Goal: Task Accomplishment & Management: Manage account settings

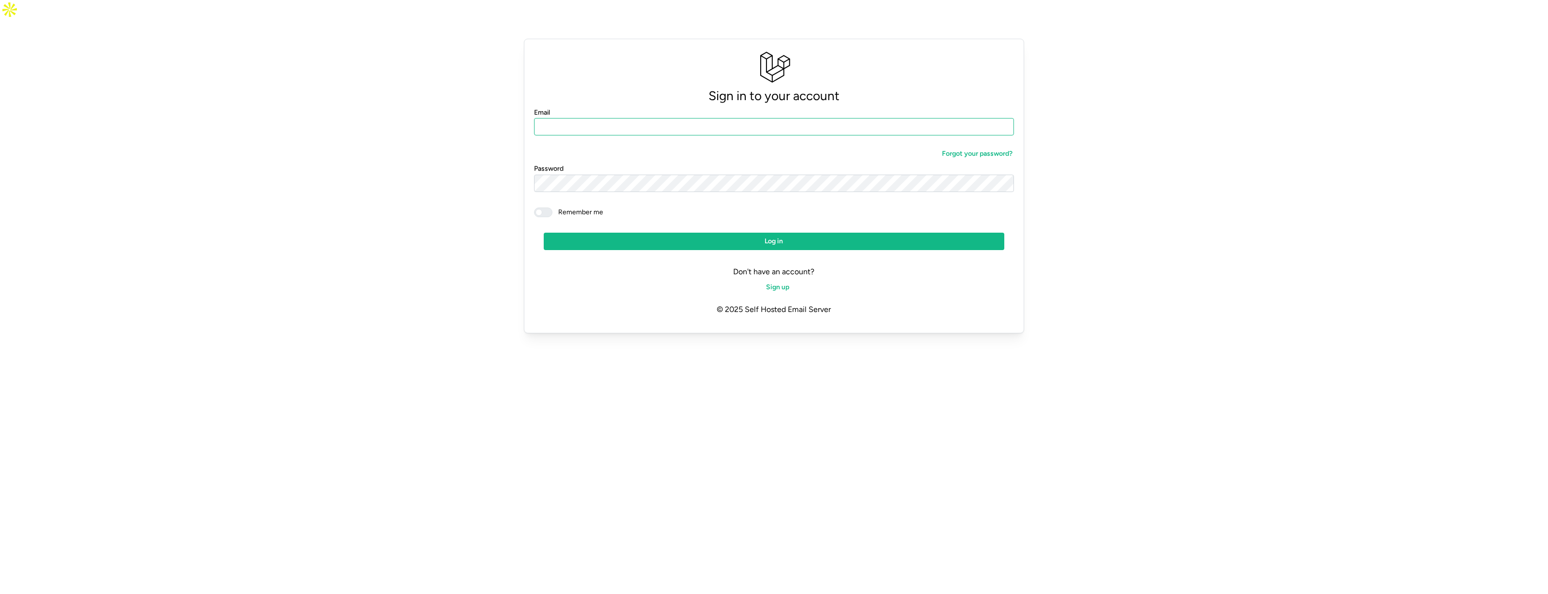
click at [657, 118] on input "Email" at bounding box center [774, 126] width 481 height 17
type input "*"
click at [626, 118] on input "Email" at bounding box center [774, 126] width 481 height 17
click at [610, 118] on input "**********" at bounding box center [774, 126] width 481 height 17
type input "**********"
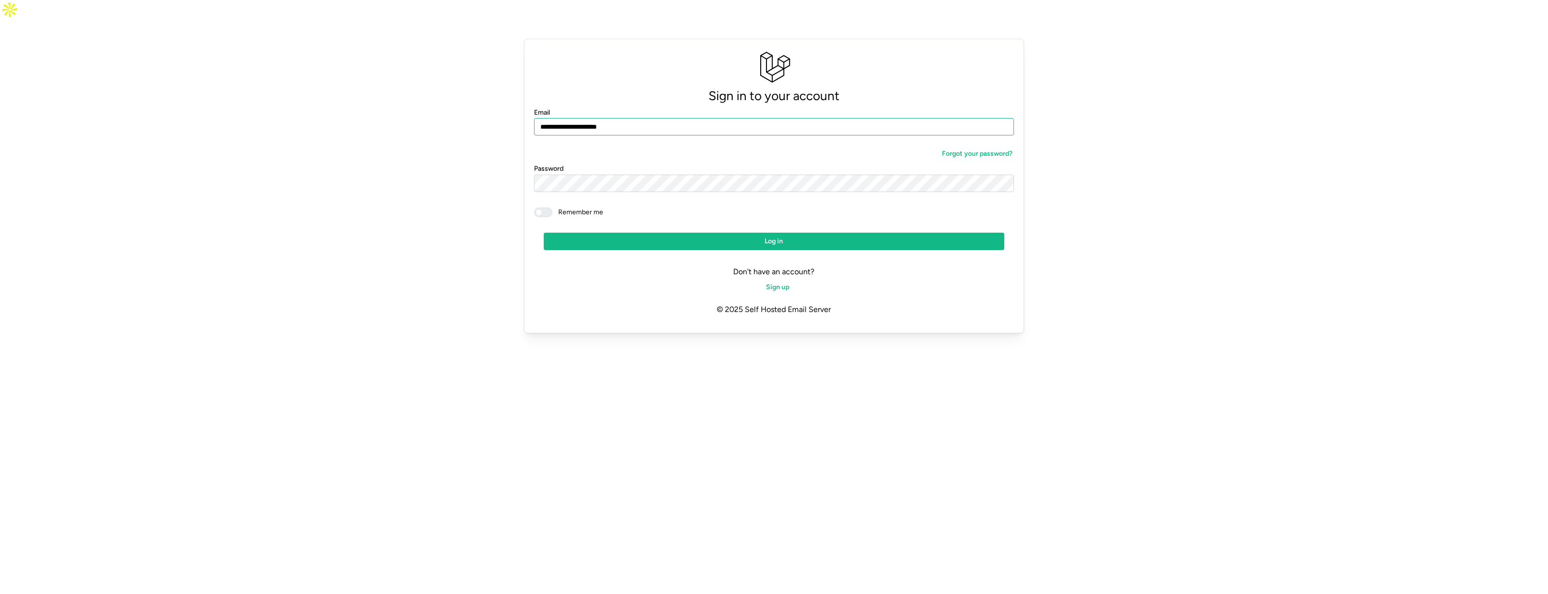
click at [544, 233] on button "Log in" at bounding box center [774, 241] width 461 height 17
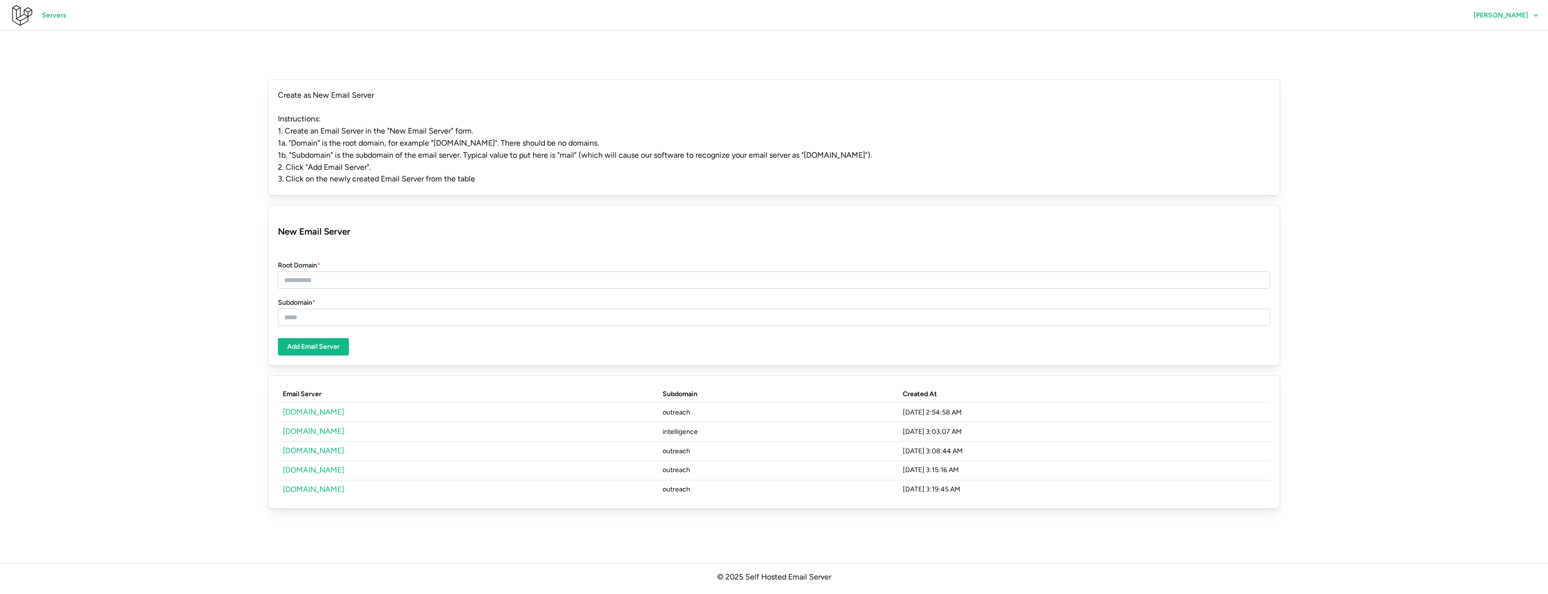
click at [310, 407] on link "[DOMAIN_NAME]" at bounding box center [313, 411] width 61 height 9
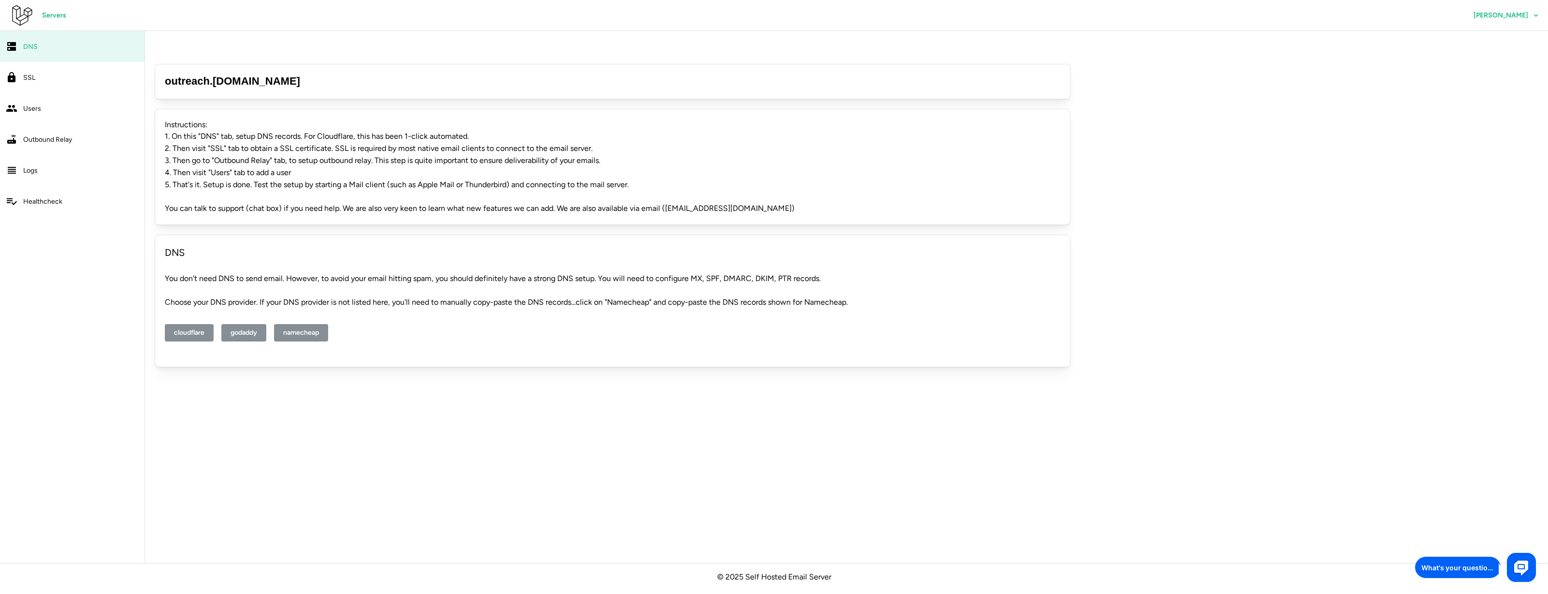
click at [29, 77] on span "SSL" at bounding box center [29, 77] width 12 height 8
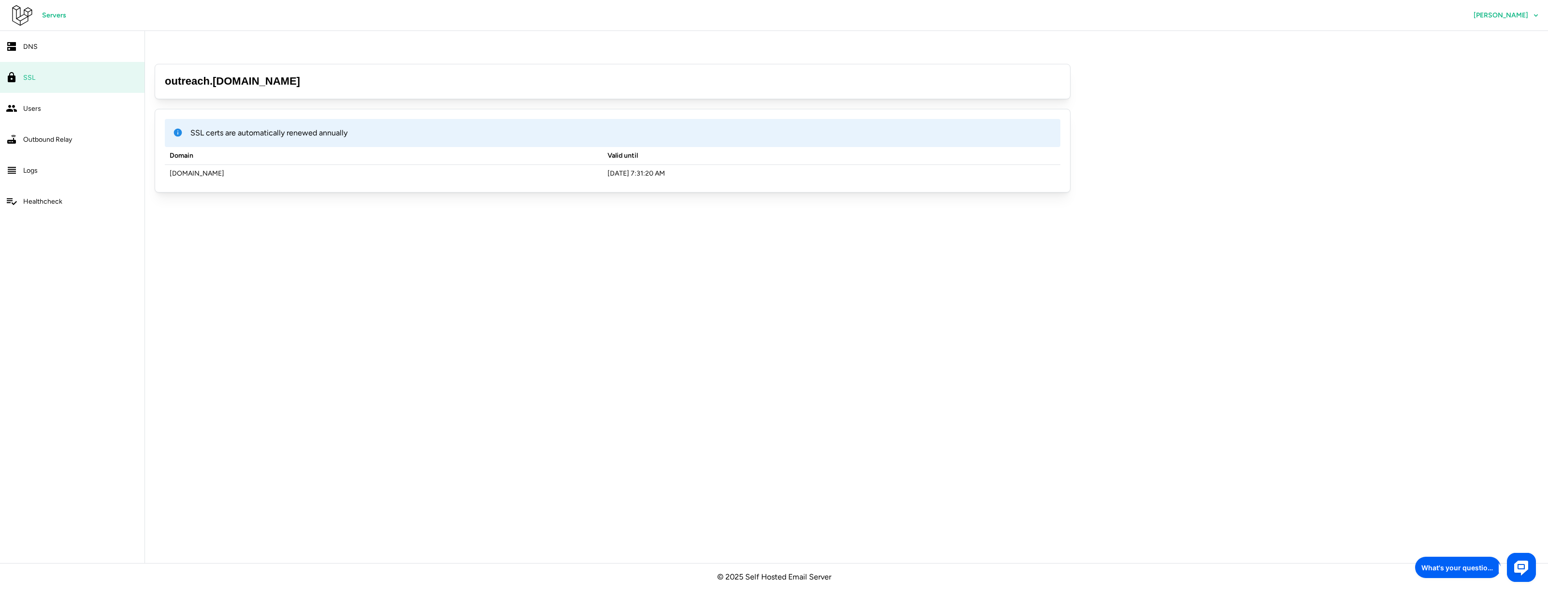
click at [52, 15] on span "Servers" at bounding box center [54, 15] width 24 height 16
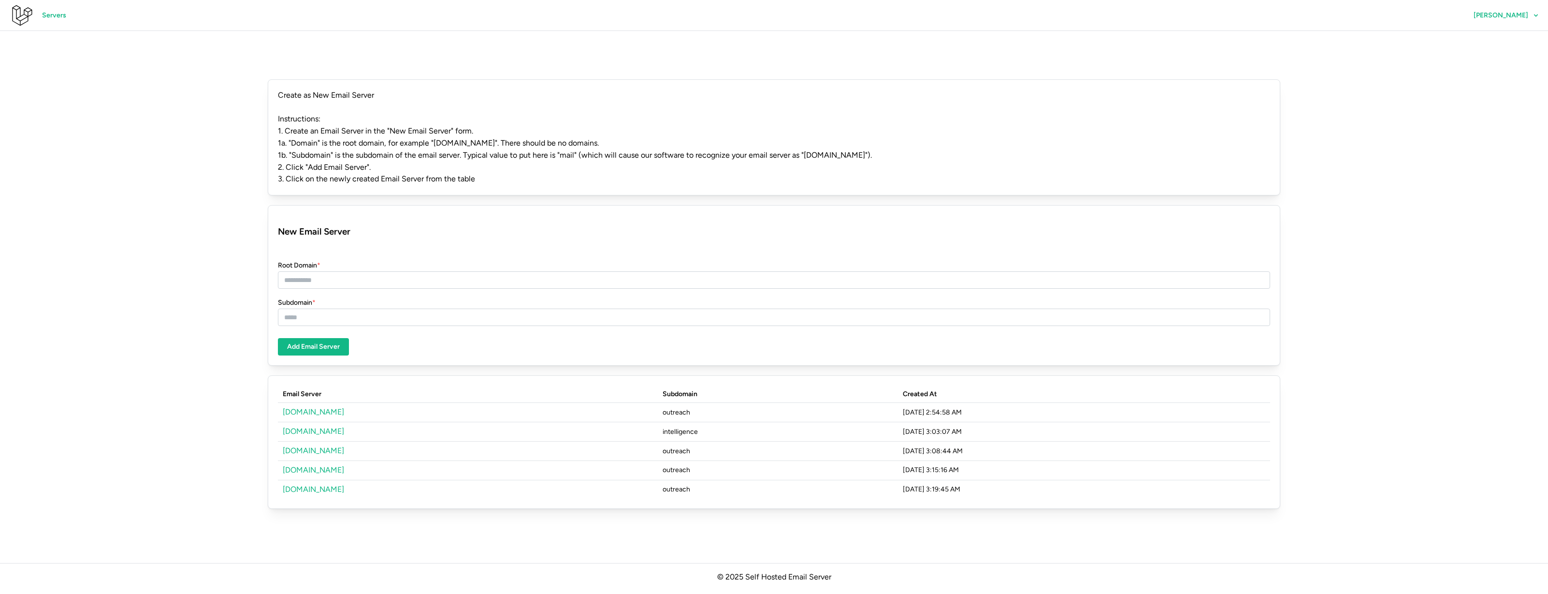
click at [310, 426] on link "[DOMAIN_NAME]" at bounding box center [313, 430] width 61 height 9
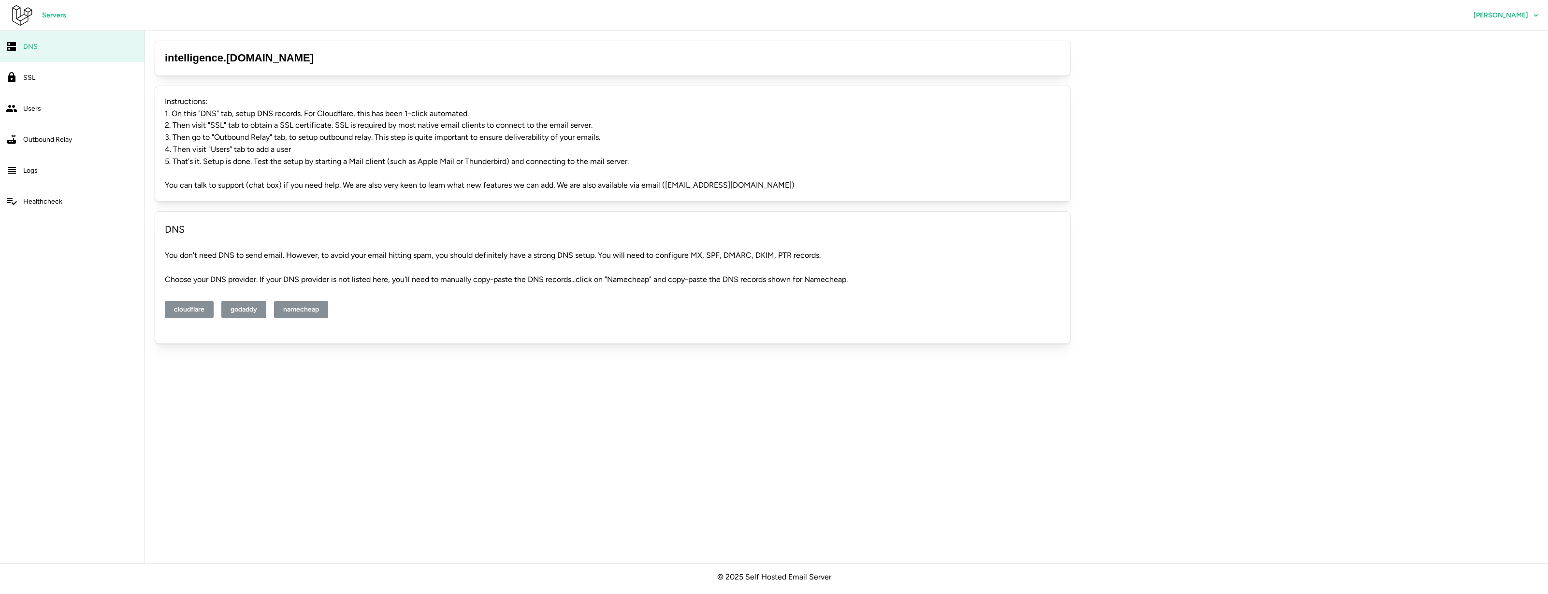
click at [30, 75] on span "SSL" at bounding box center [29, 77] width 12 height 8
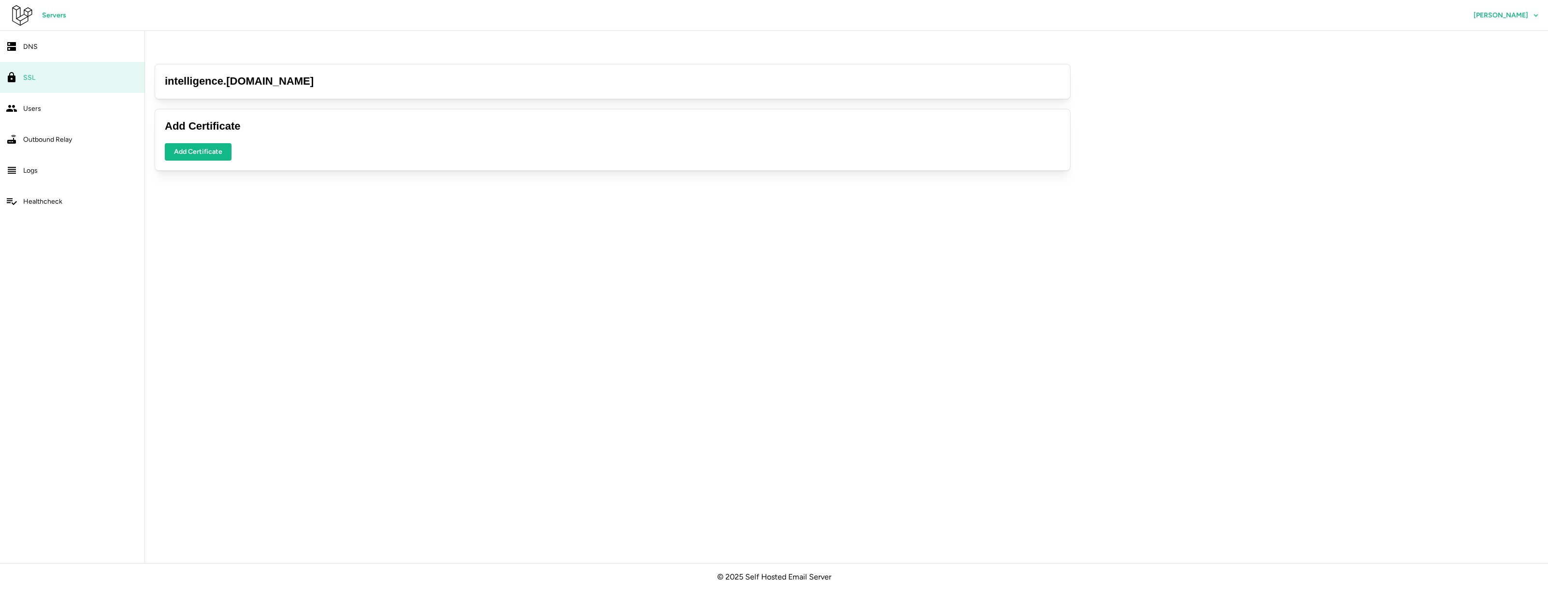
click at [216, 144] on span "Add Certificate" at bounding box center [198, 152] width 48 height 16
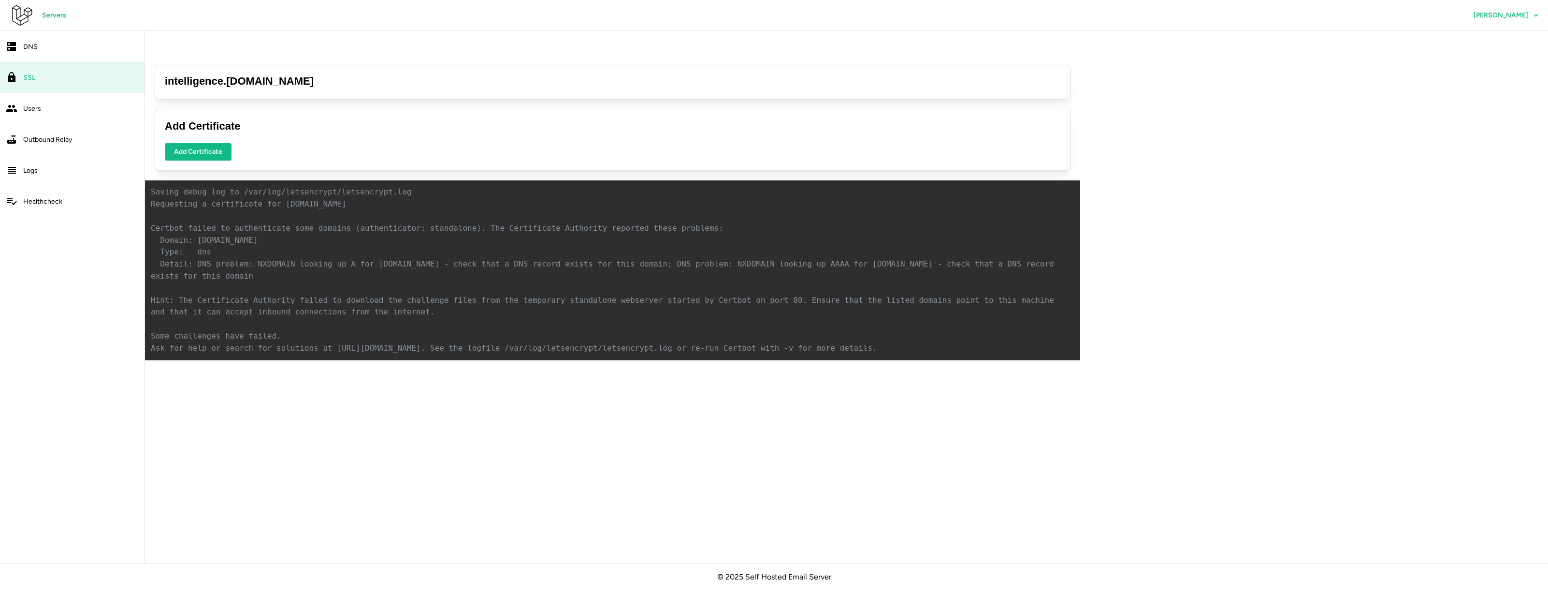
click at [43, 72] on div "SSL" at bounding box center [81, 78] width 116 height 12
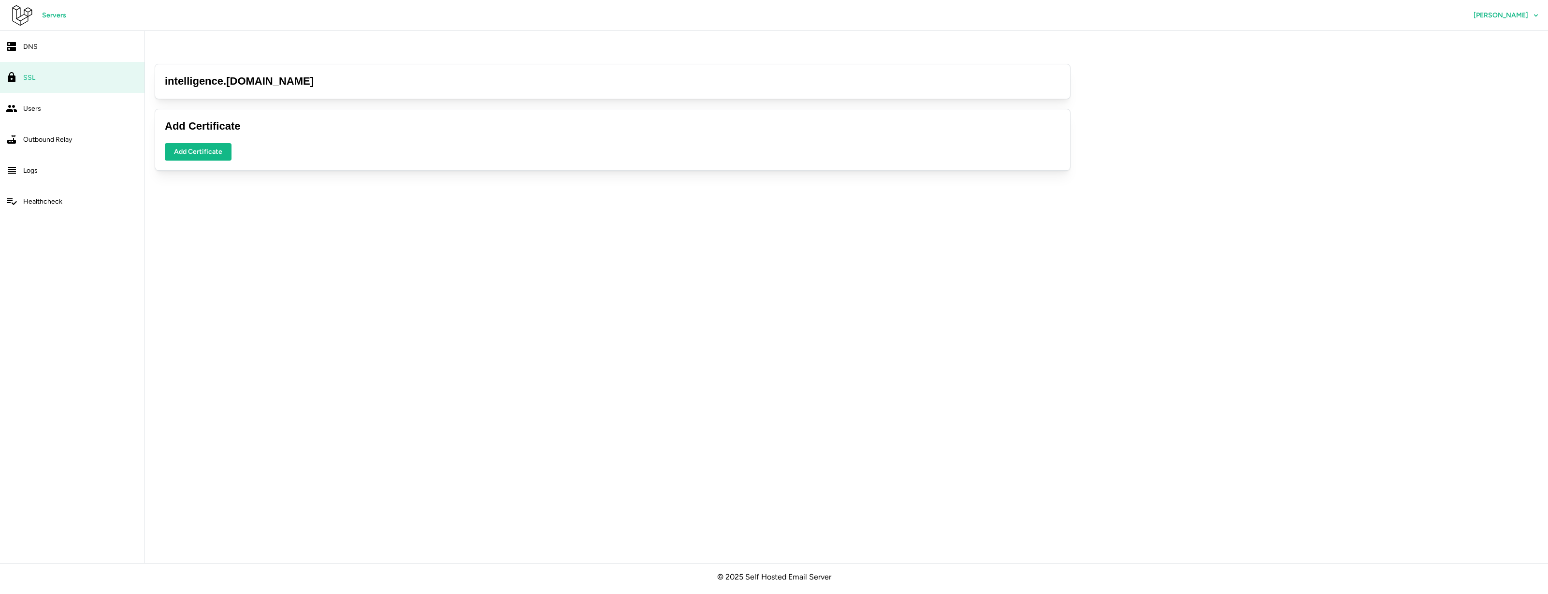
click at [25, 64] on link "SSL" at bounding box center [72, 77] width 145 height 31
click at [29, 29] on div "Servers Melvin Ramos" at bounding box center [779, 15] width 1539 height 31
click at [31, 39] on link "DNS" at bounding box center [72, 46] width 145 height 31
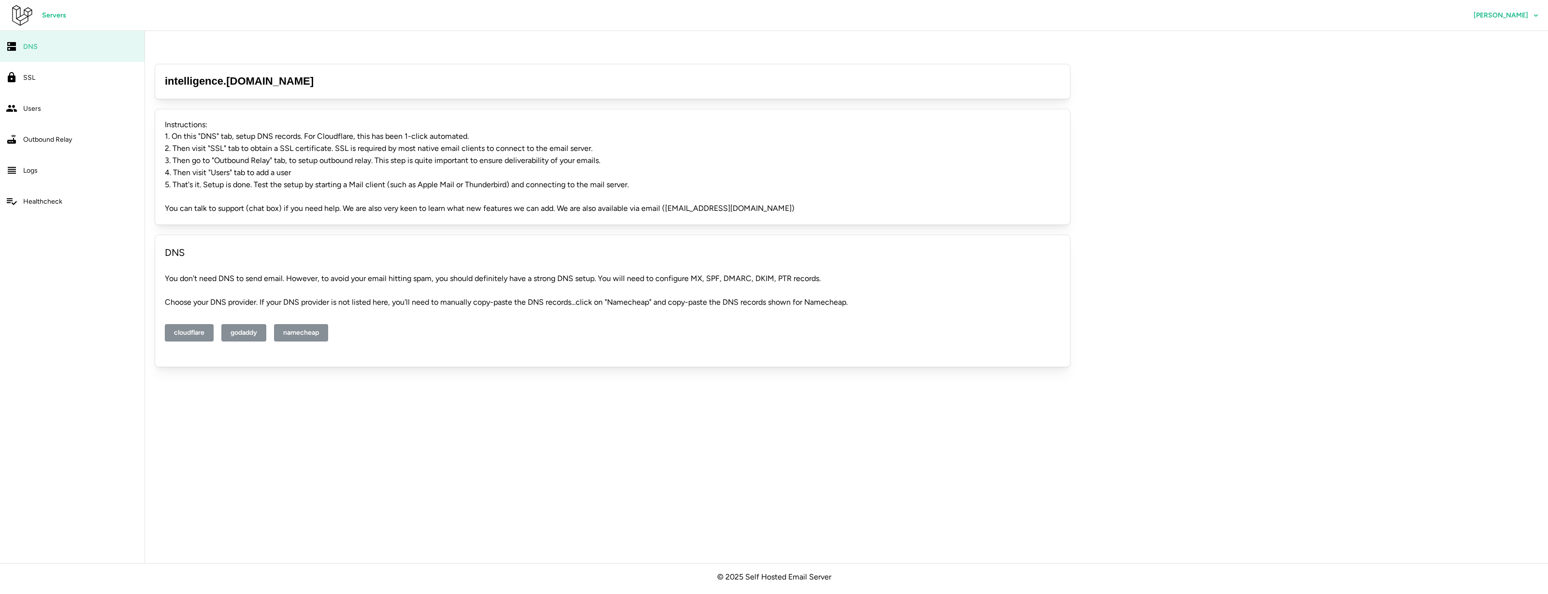
click at [45, 12] on span "Servers" at bounding box center [54, 15] width 24 height 16
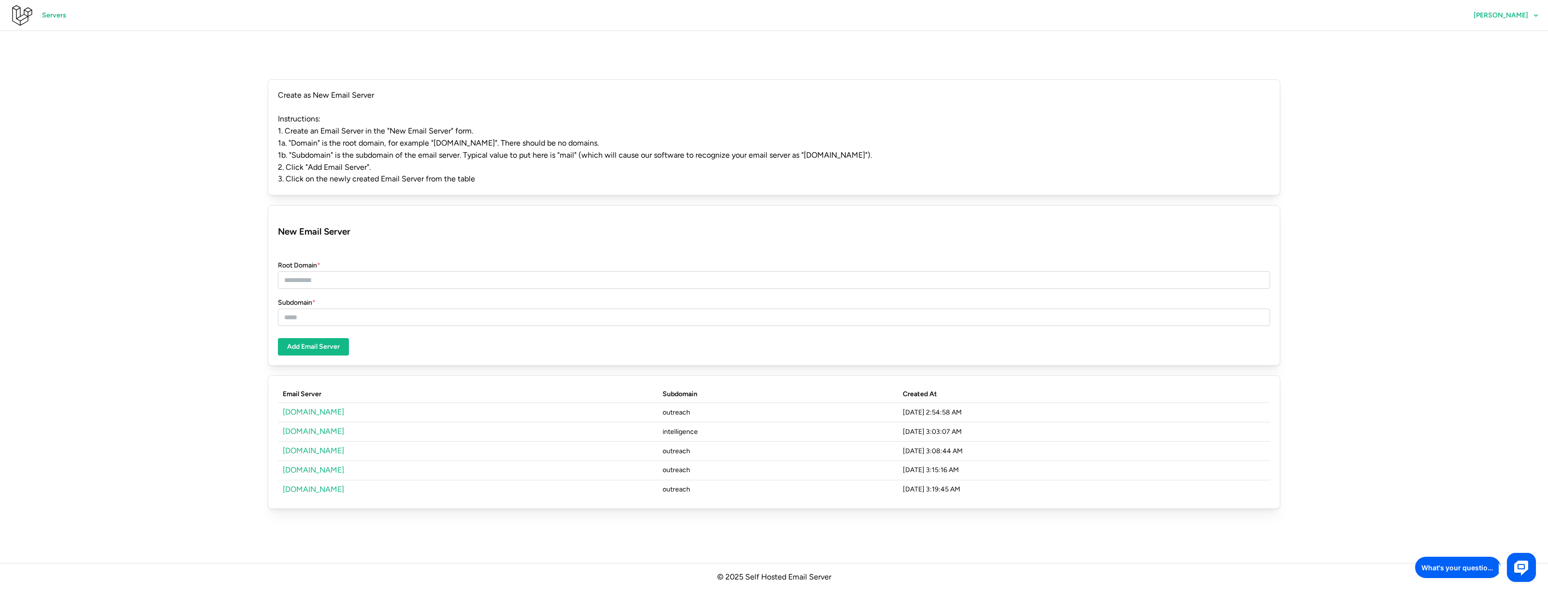
click at [304, 446] on link "triseed.space" at bounding box center [313, 450] width 61 height 9
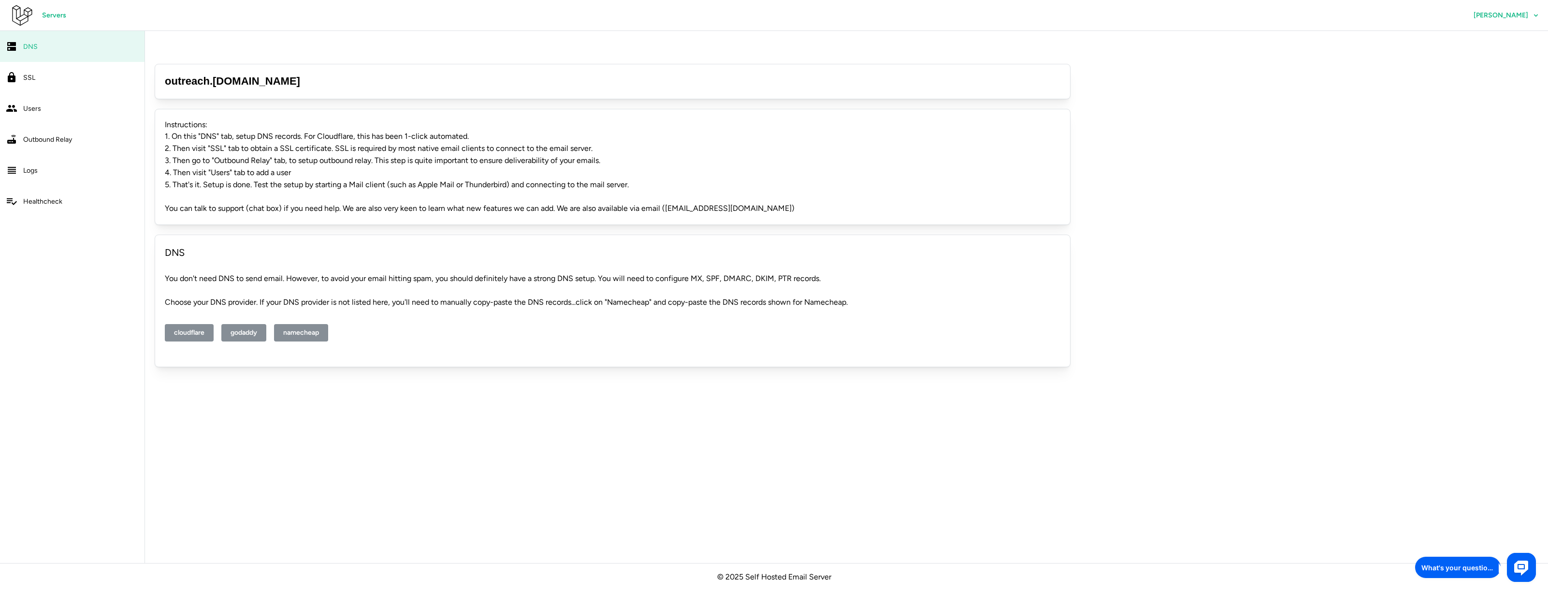
click at [25, 75] on span "SSL" at bounding box center [29, 77] width 12 height 8
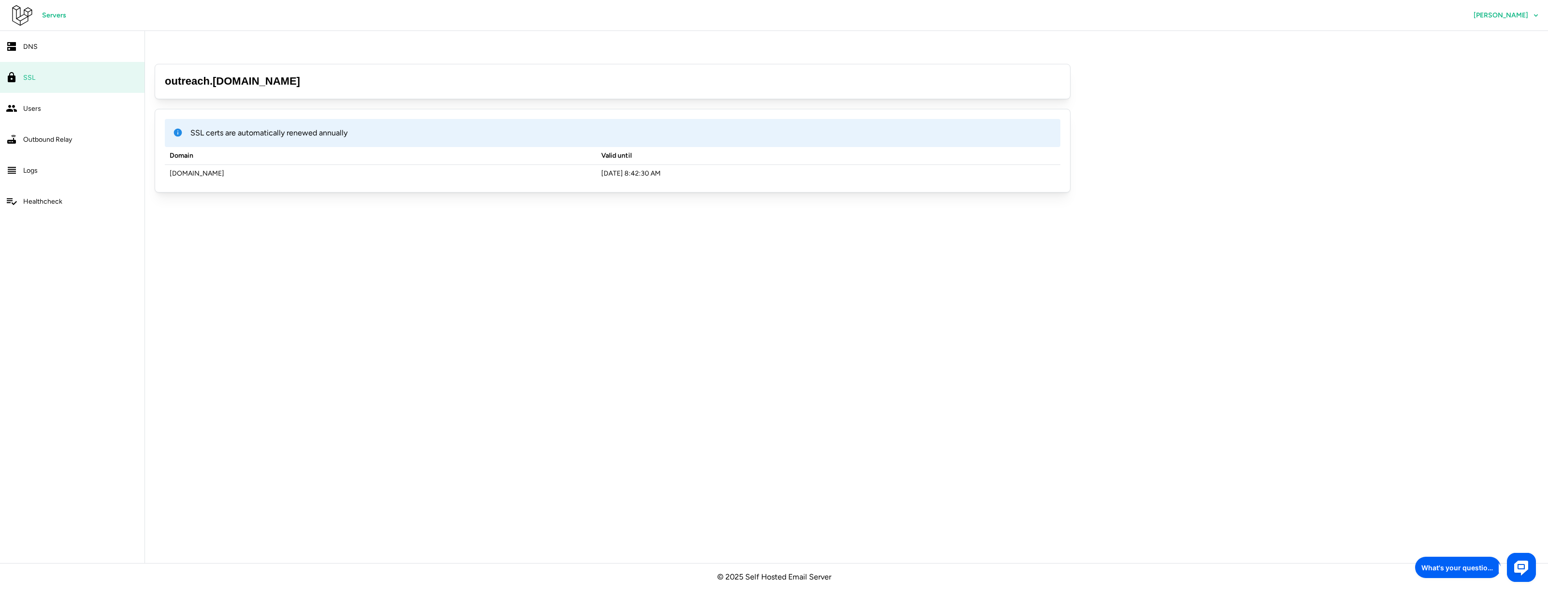
click at [54, 15] on span "Servers" at bounding box center [54, 15] width 24 height 16
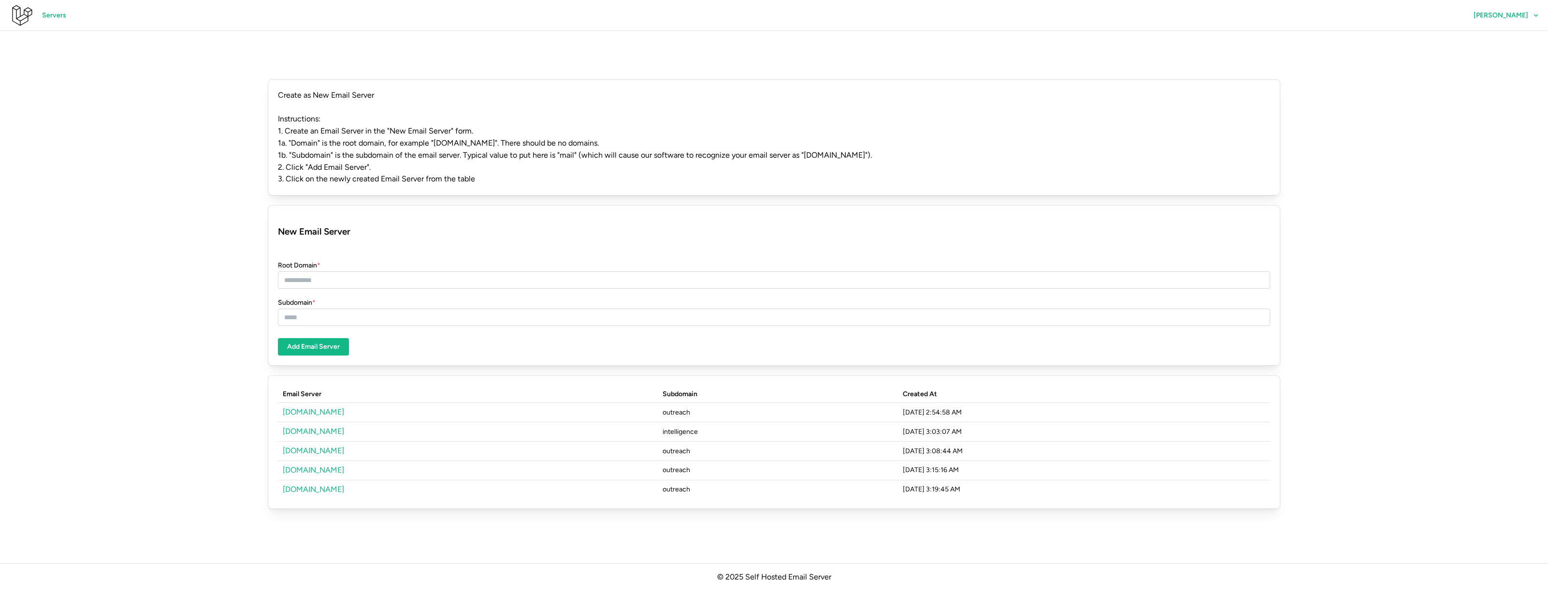
click at [311, 465] on link "[DOMAIN_NAME]" at bounding box center [313, 469] width 61 height 9
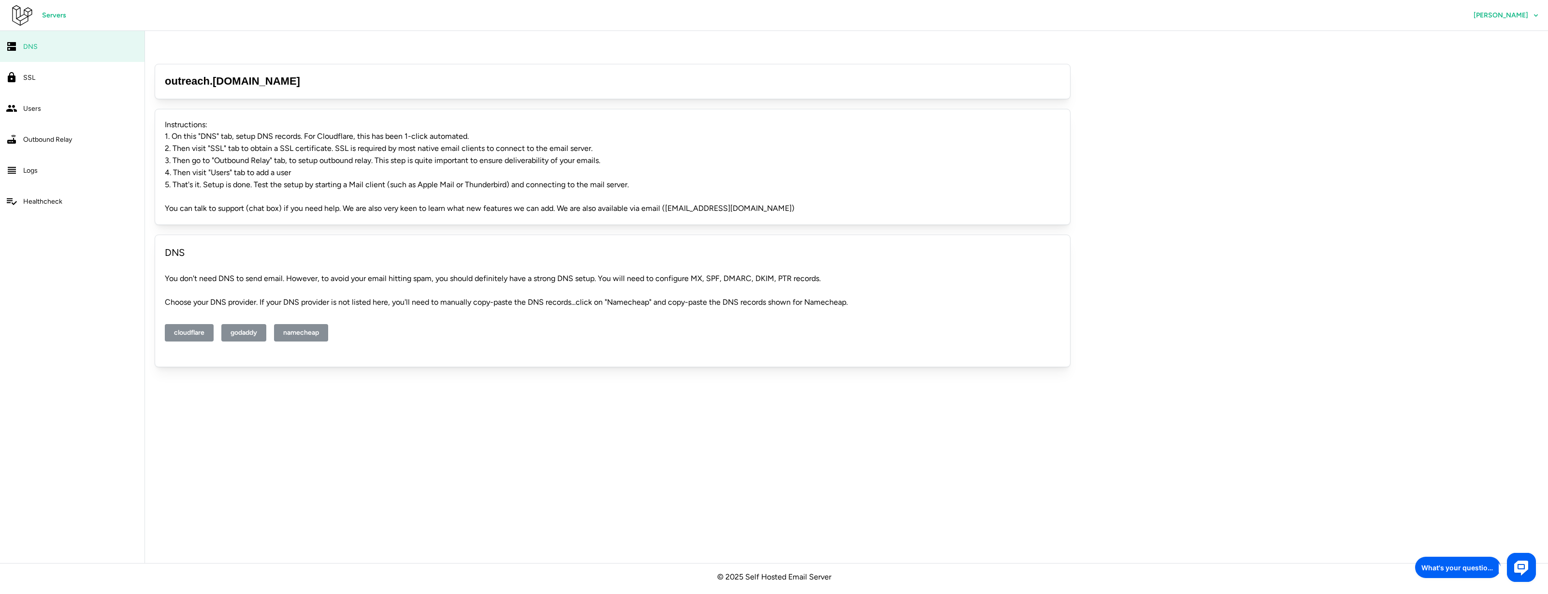
click at [47, 77] on div "SSL" at bounding box center [81, 78] width 116 height 12
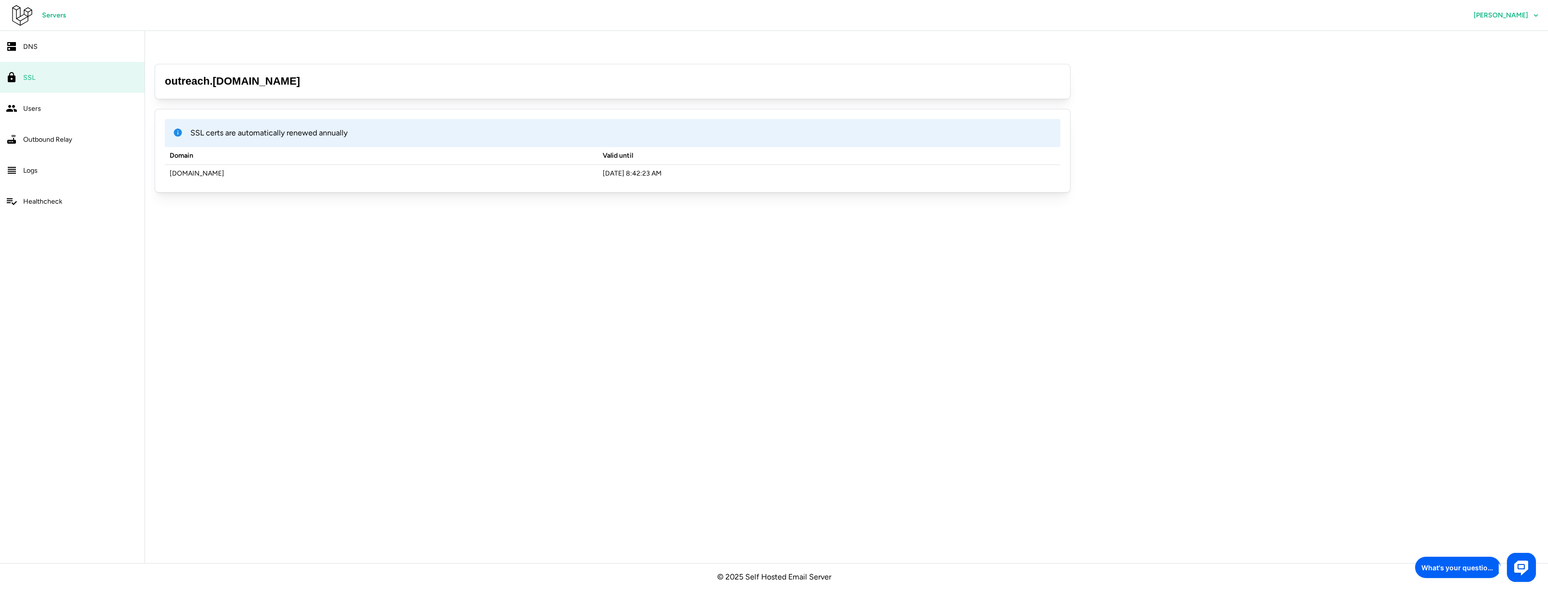
click at [46, 16] on span "Servers" at bounding box center [54, 15] width 24 height 16
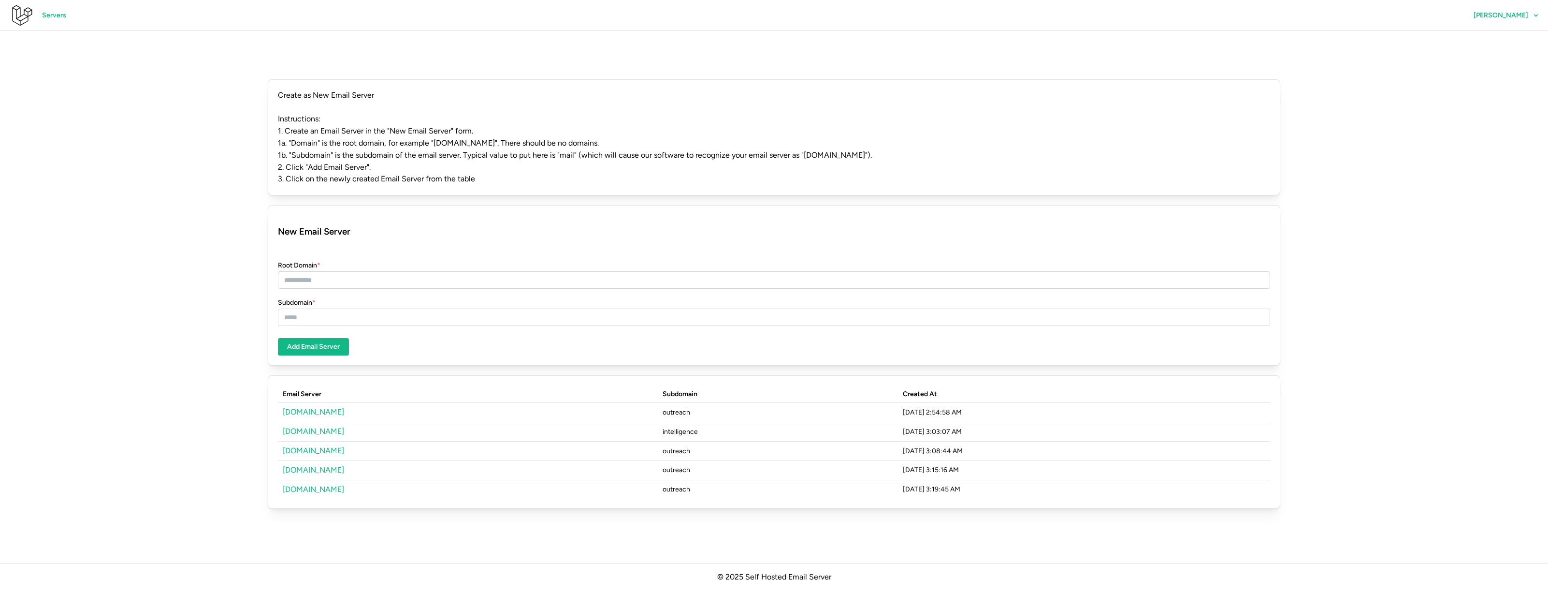
click at [316, 484] on link "triseed.world" at bounding box center [313, 488] width 61 height 9
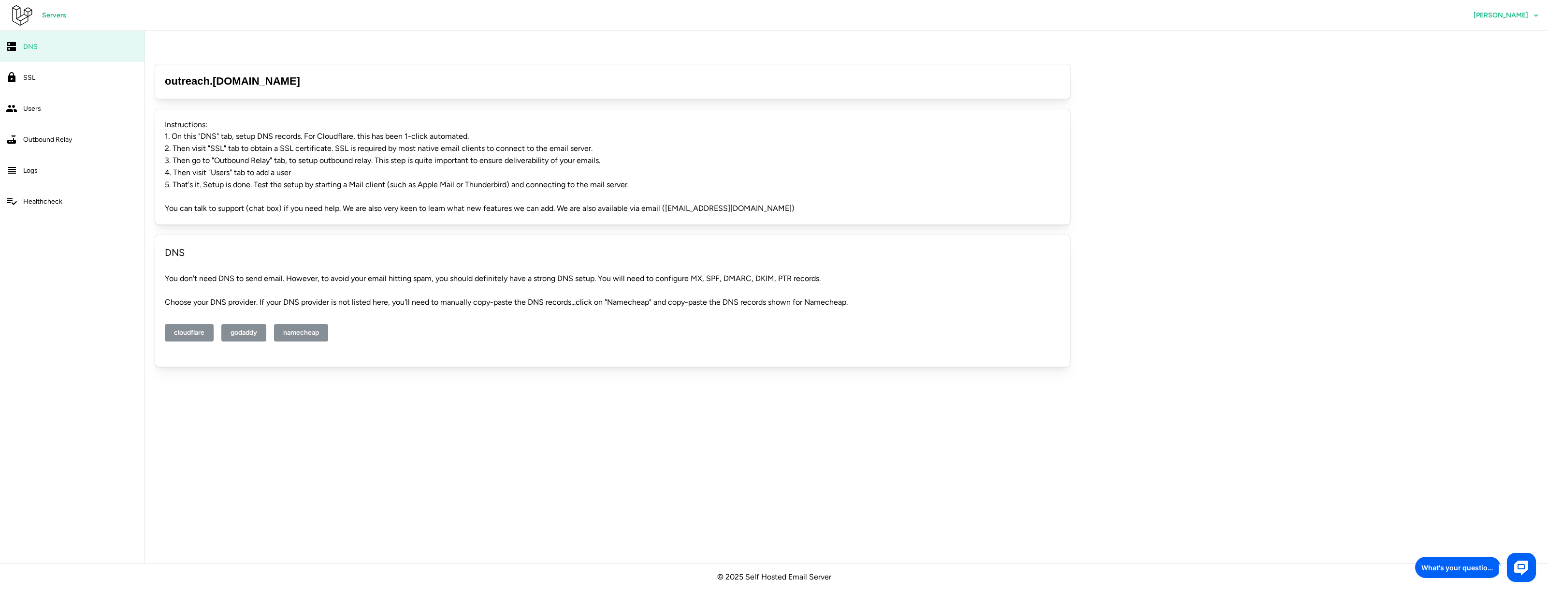
click at [26, 80] on span "SSL" at bounding box center [29, 77] width 12 height 8
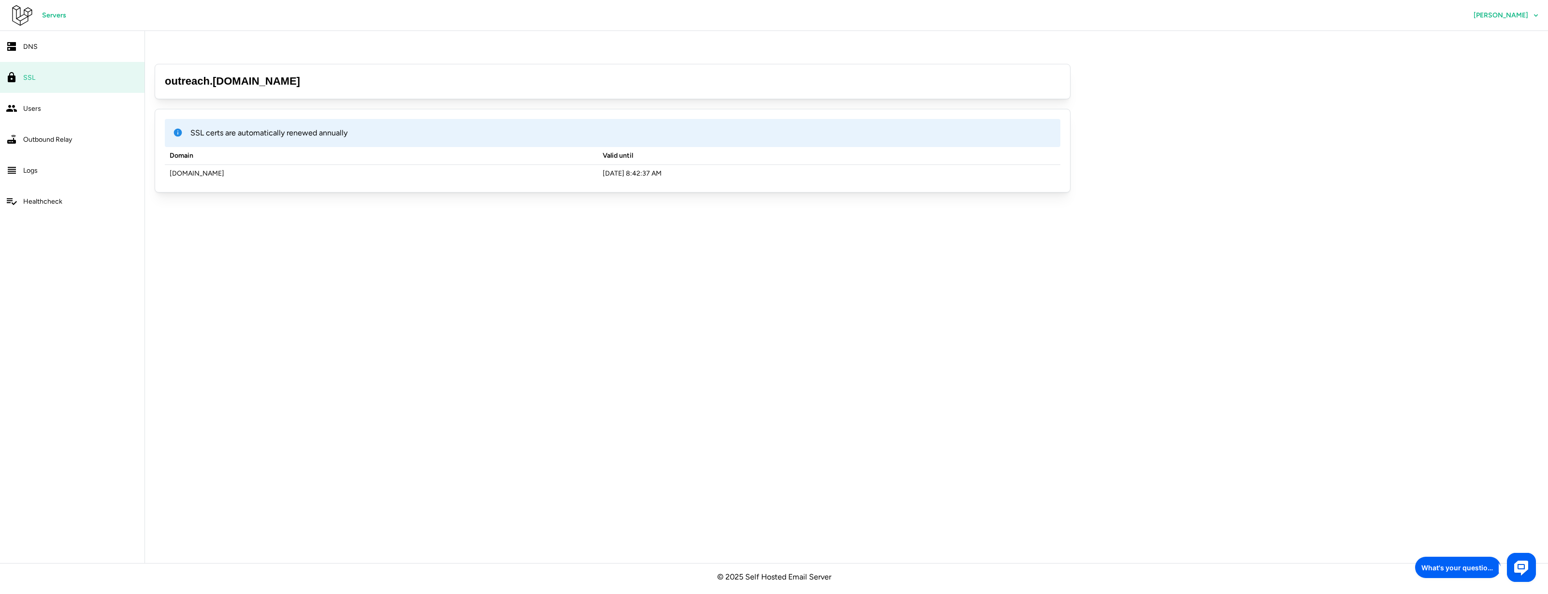
click at [40, 81] on div "SSL" at bounding box center [81, 78] width 116 height 12
click at [56, 15] on span "Servers" at bounding box center [54, 15] width 24 height 16
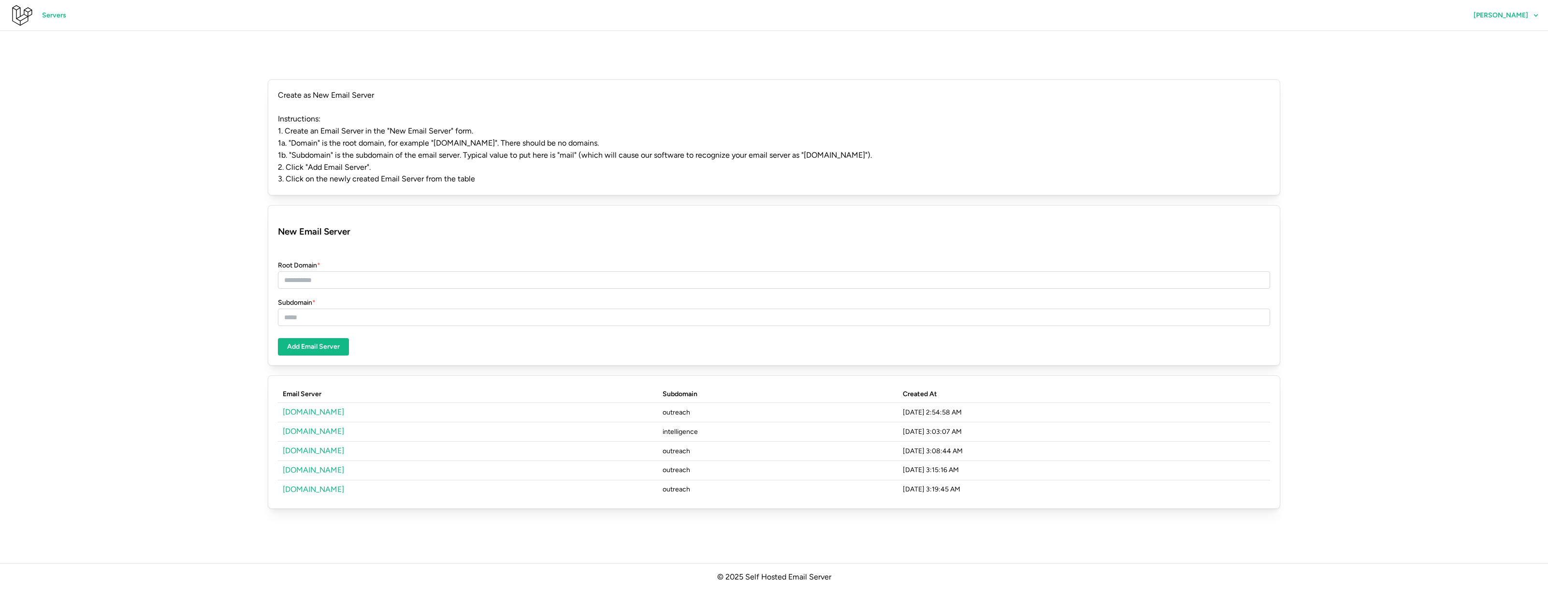
click at [302, 407] on link "[DOMAIN_NAME]" at bounding box center [313, 411] width 61 height 9
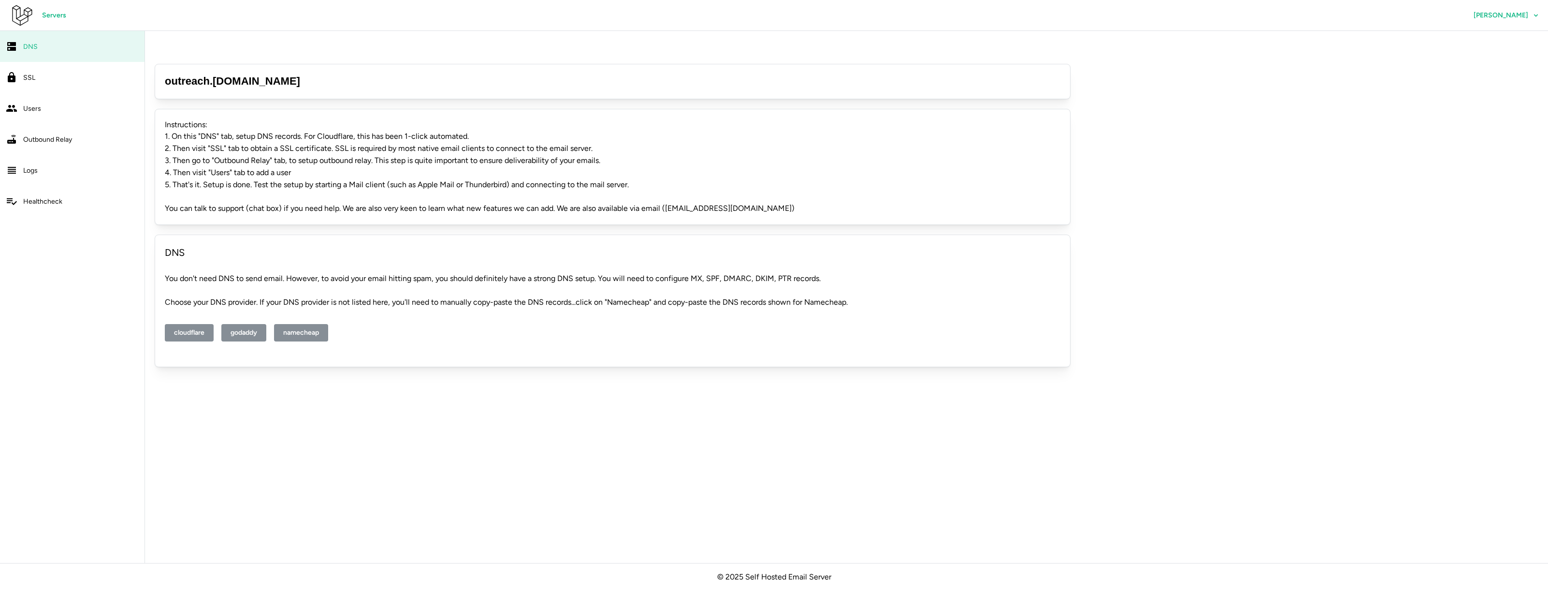
click at [33, 76] on span "SSL" at bounding box center [29, 77] width 12 height 8
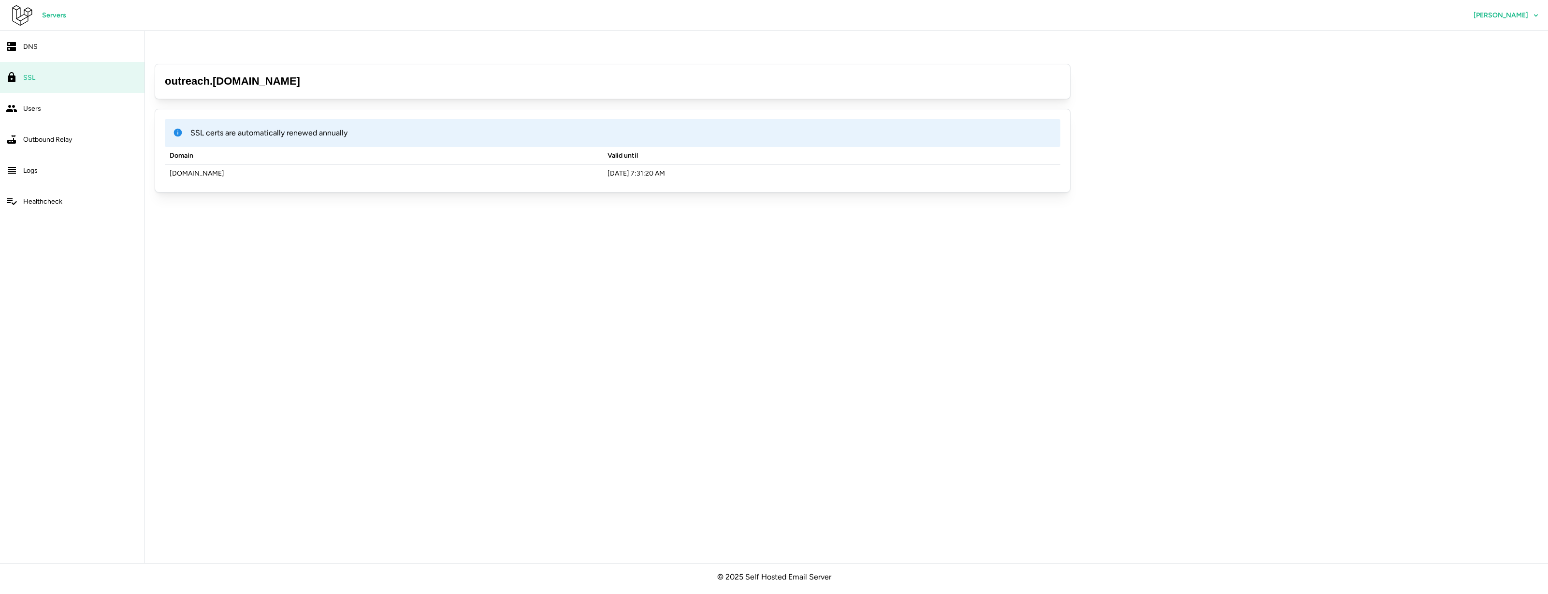
drag, startPoint x: 289, startPoint y: 58, endPoint x: 162, endPoint y: 53, distance: 126.3
click at [162, 64] on div "outreach . [DOMAIN_NAME]" at bounding box center [613, 81] width 916 height 35
copy h3 "outreach . [DOMAIN_NAME]"
